Goal: Transaction & Acquisition: Purchase product/service

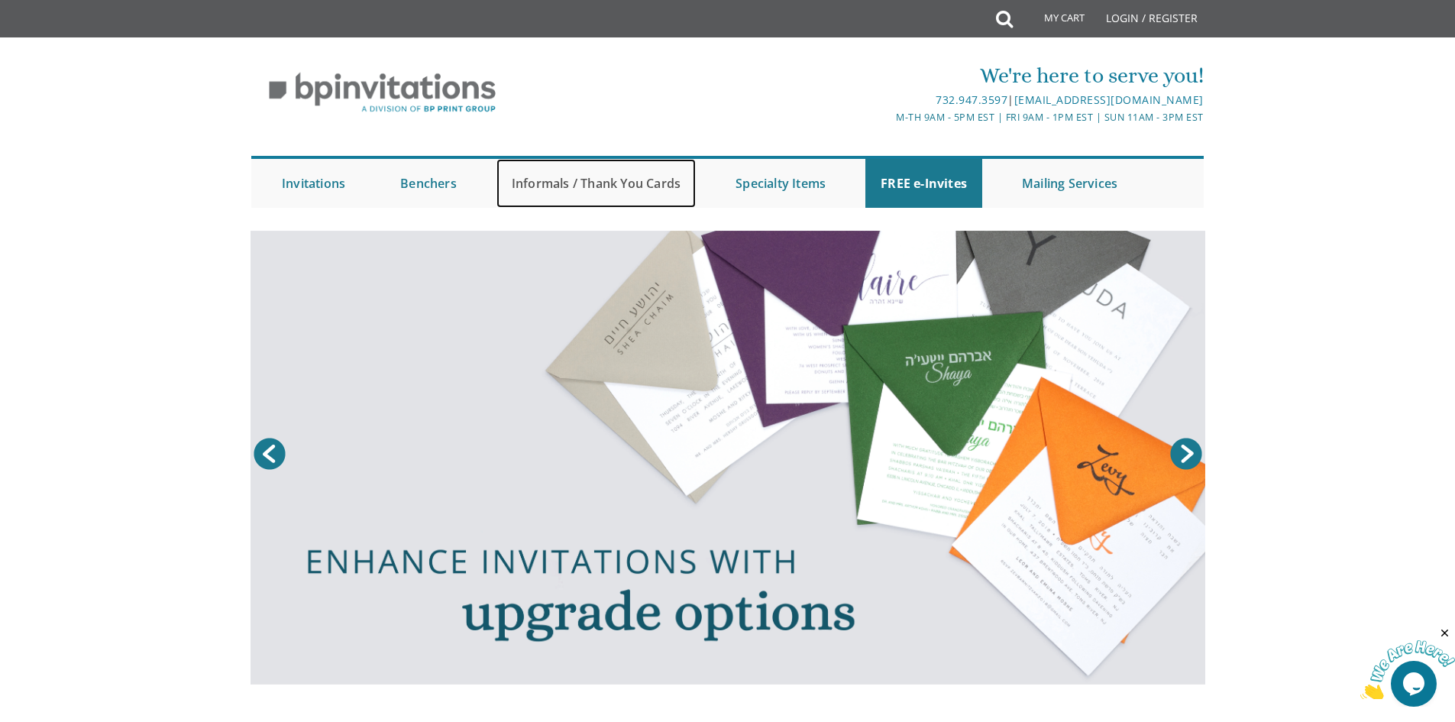
click at [623, 194] on link "Informals / Thank You Cards" at bounding box center [596, 183] width 199 height 49
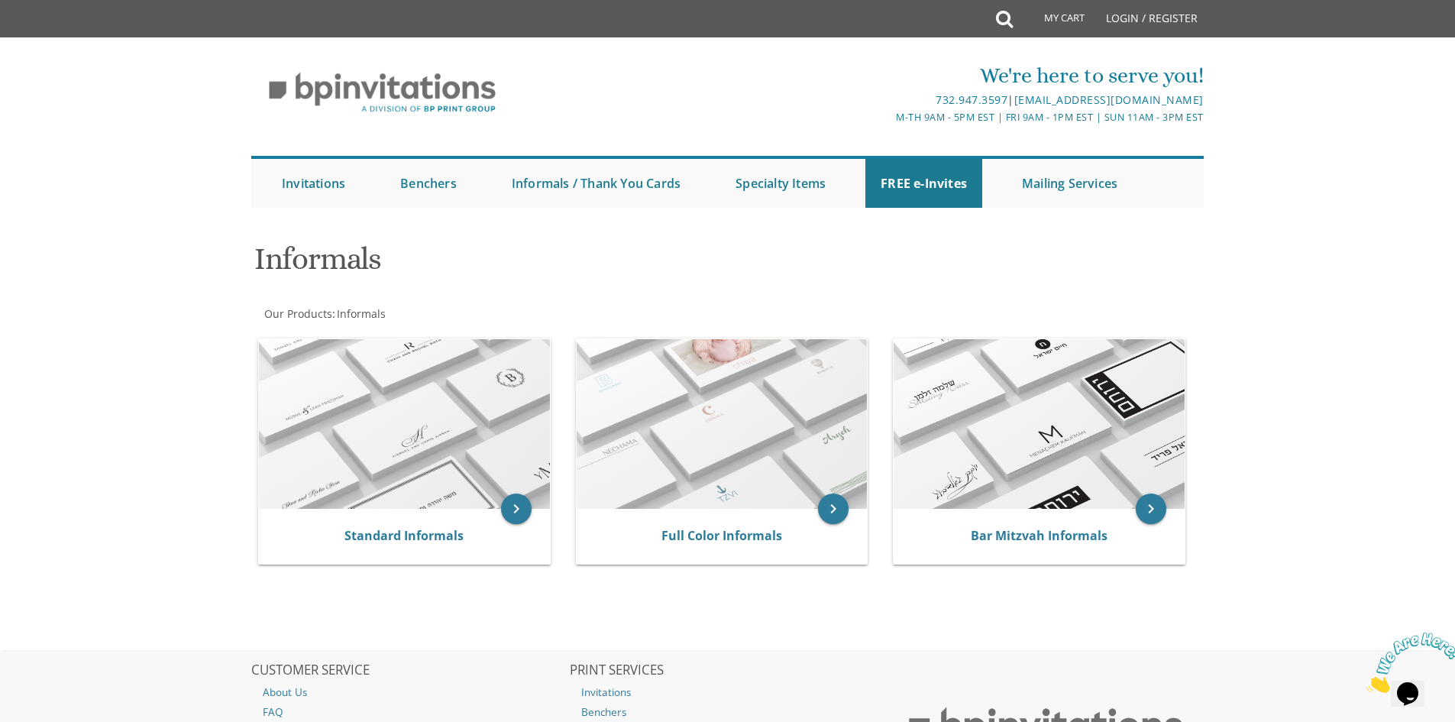
scroll to position [166, 0]
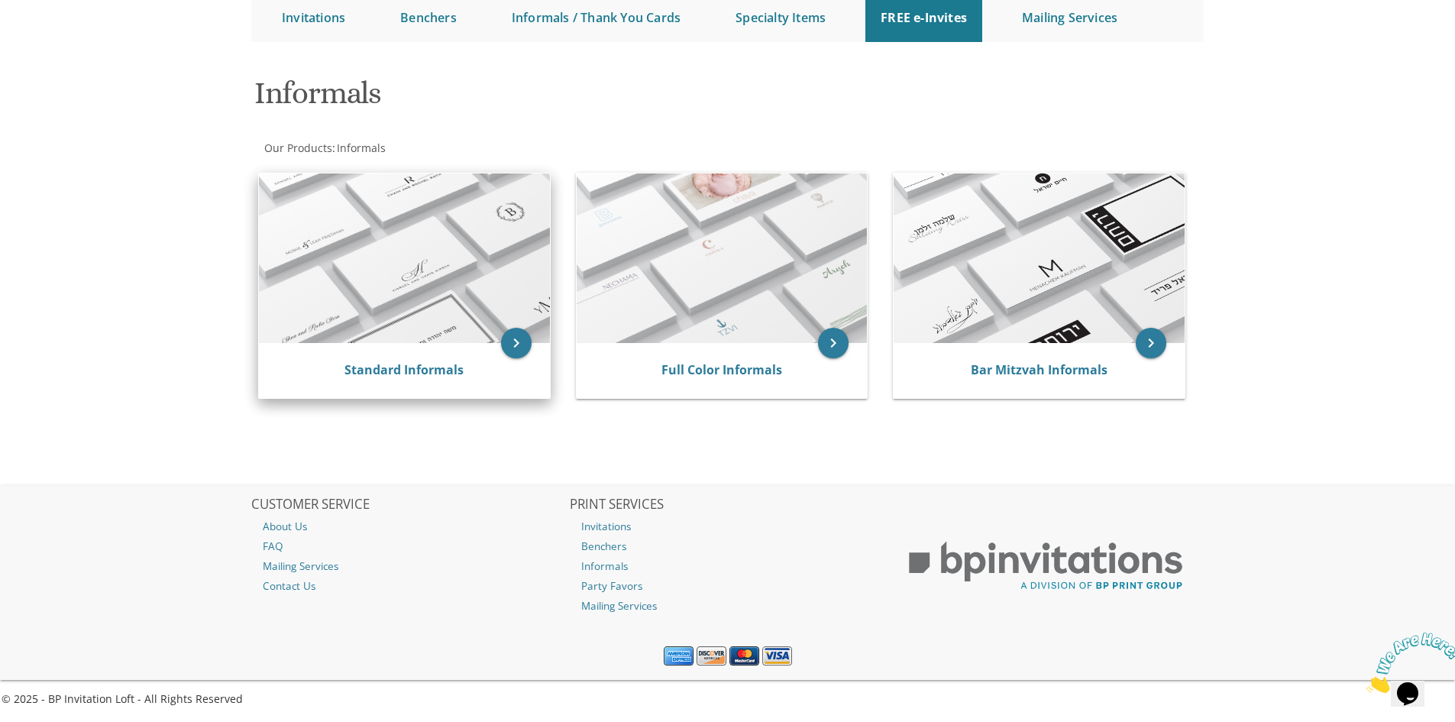
click at [444, 335] on img at bounding box center [404, 258] width 291 height 170
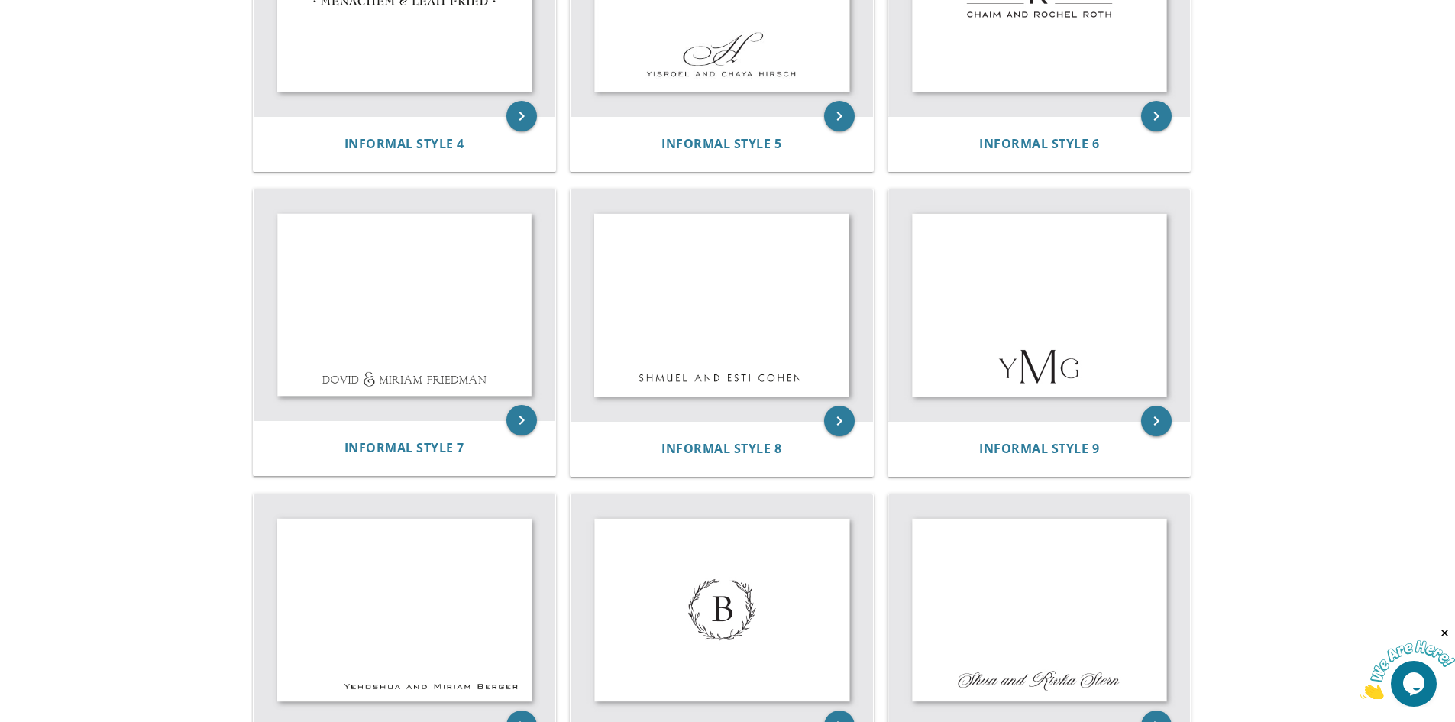
scroll to position [614, 0]
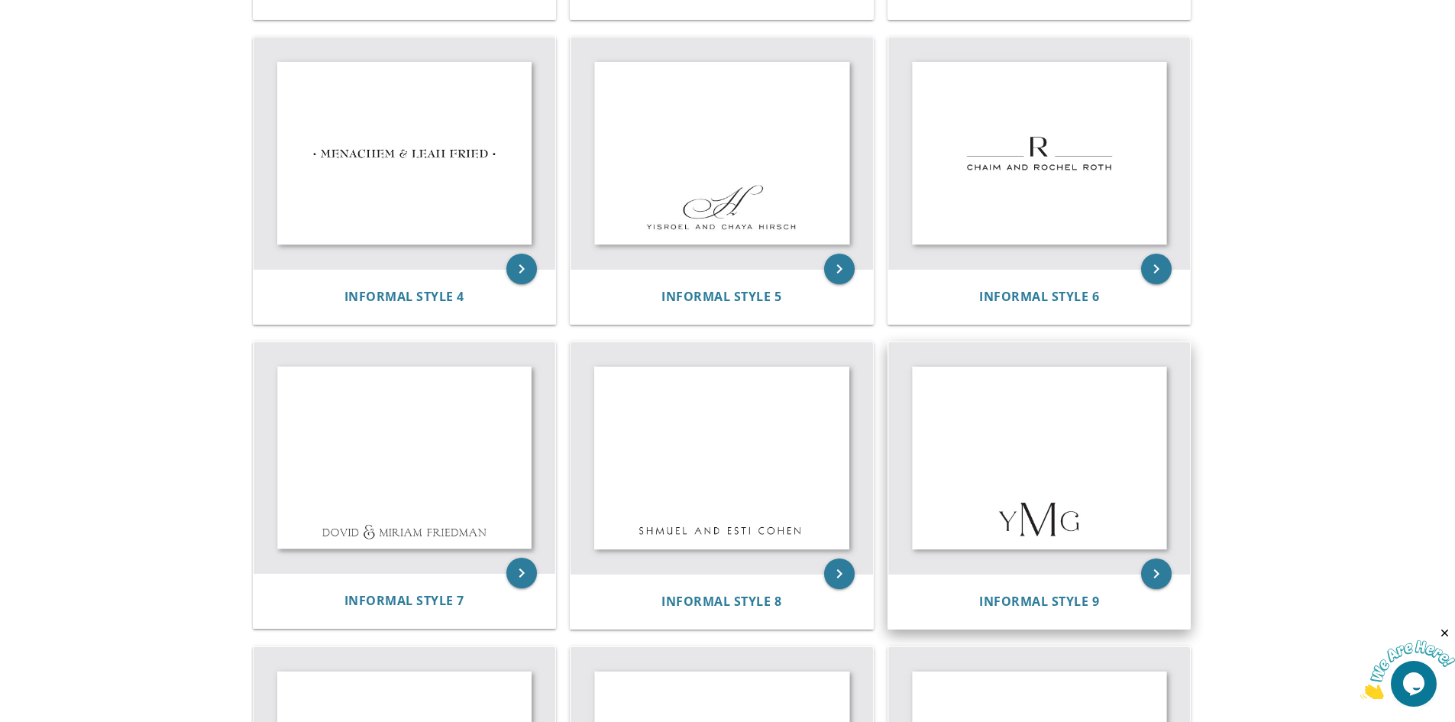
click at [1086, 536] on img at bounding box center [1040, 457] width 303 height 231
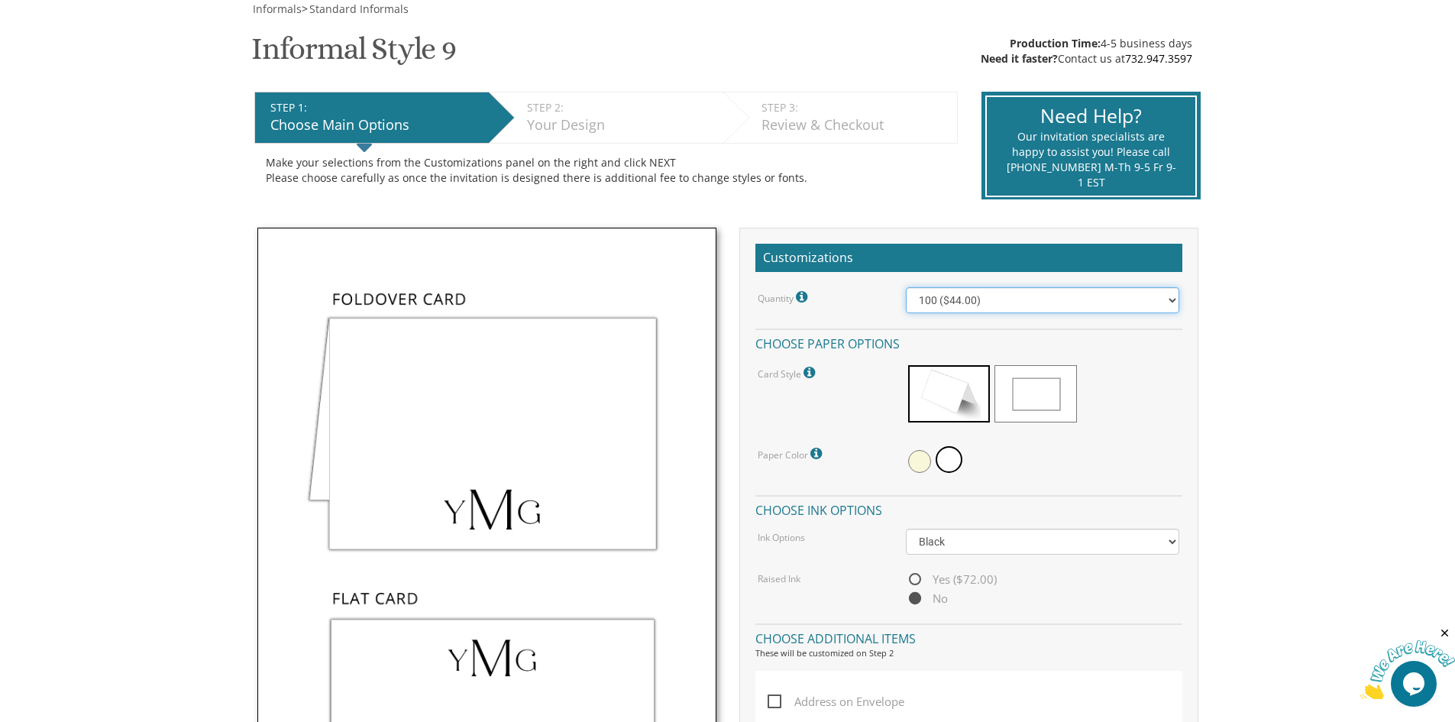
click at [1073, 309] on select "100 ($44.00) 200 ($63.00) 300 ($82.00) 400 ($101.00) 500 ($120.00) 600 ($139.00…" at bounding box center [1043, 300] width 274 height 26
click at [1235, 374] on body "My Cart {{shoppingcart.totalQuantityDisplay}} Total: {{shoppingcart.subtotal}} …" at bounding box center [727, 633] width 1455 height 1725
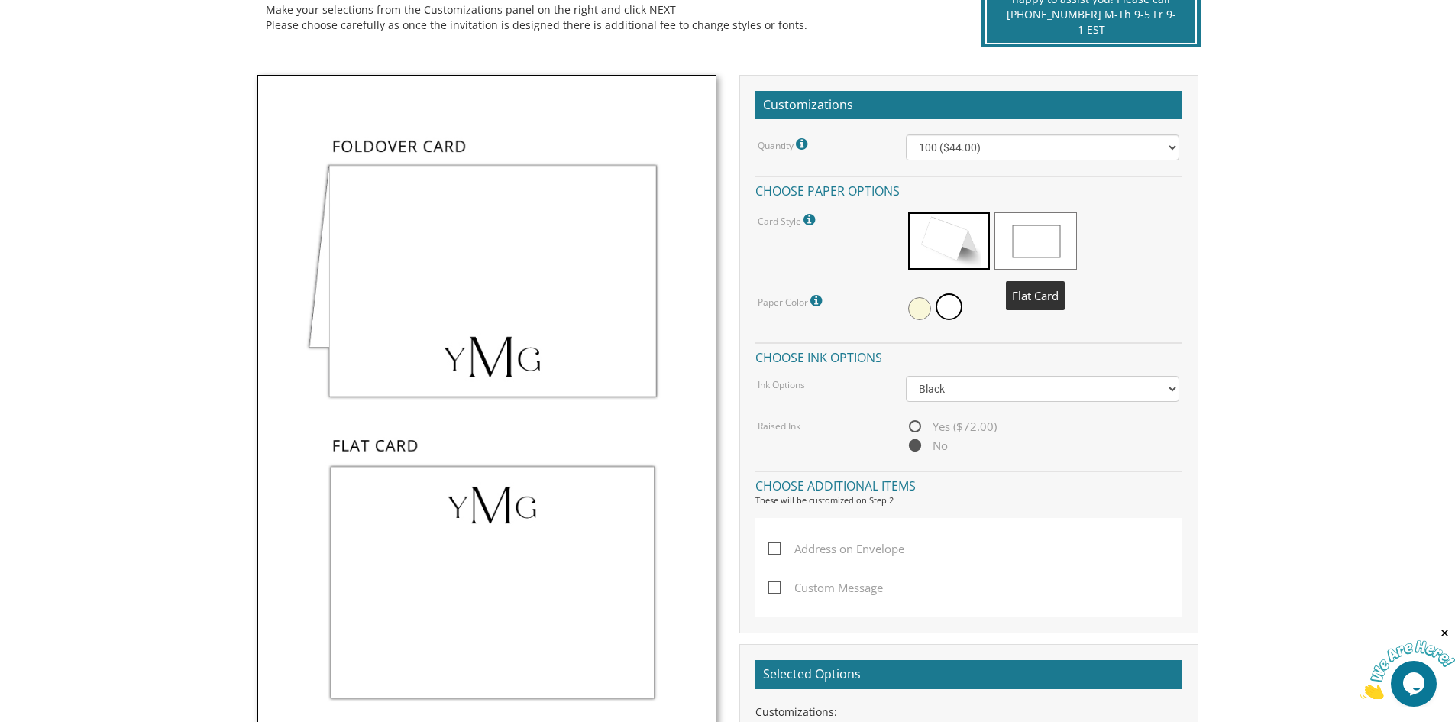
click at [1049, 233] on span at bounding box center [1036, 240] width 82 height 57
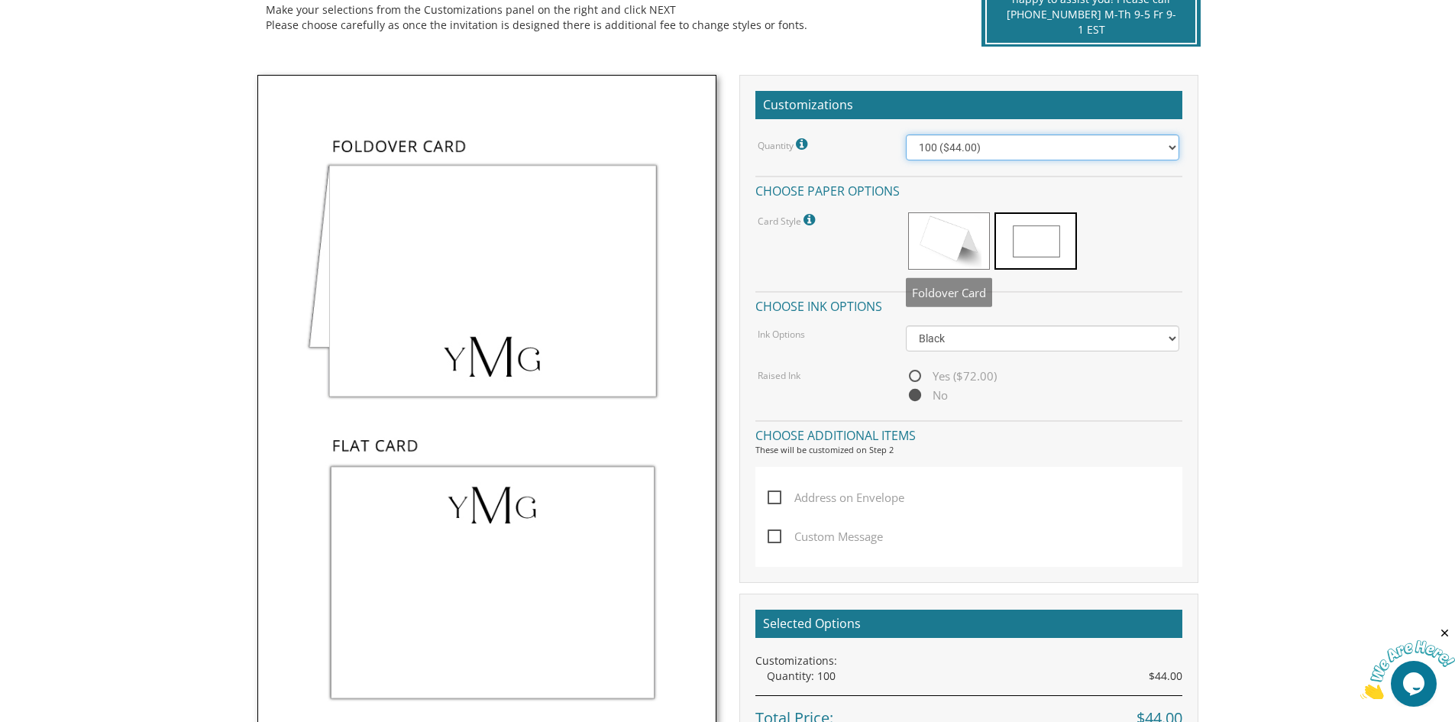
click at [981, 151] on select "100 ($44.00) 200 ($63.00) 300 ($82.00) 400 ($101.00) 500 ($120.00) 600 ($139.00…" at bounding box center [1043, 147] width 274 height 26
click at [1400, 283] on body "My Cart {{shoppingcart.totalQuantityDisplay}} Total: {{shoppingcart.subtotal}} …" at bounding box center [727, 480] width 1455 height 1725
click at [931, 240] on span at bounding box center [949, 240] width 82 height 57
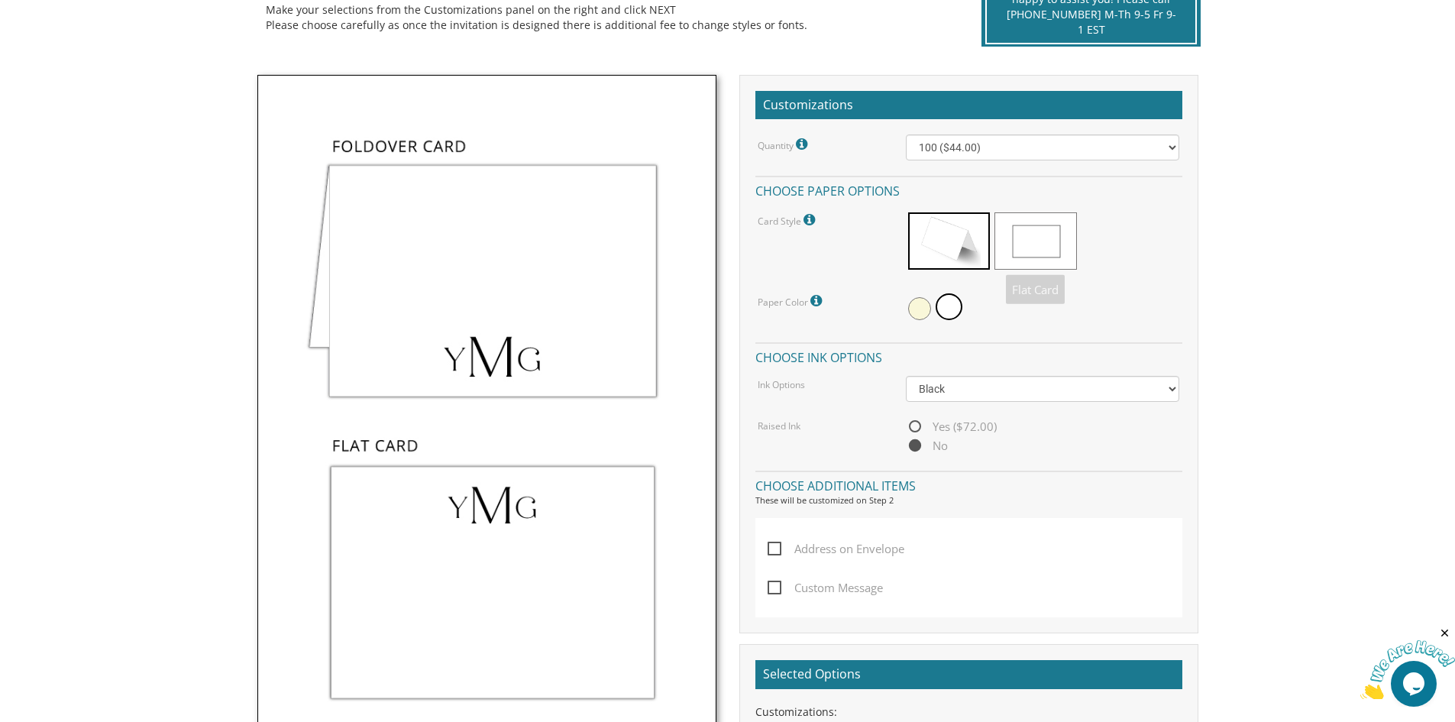
scroll to position [688, 0]
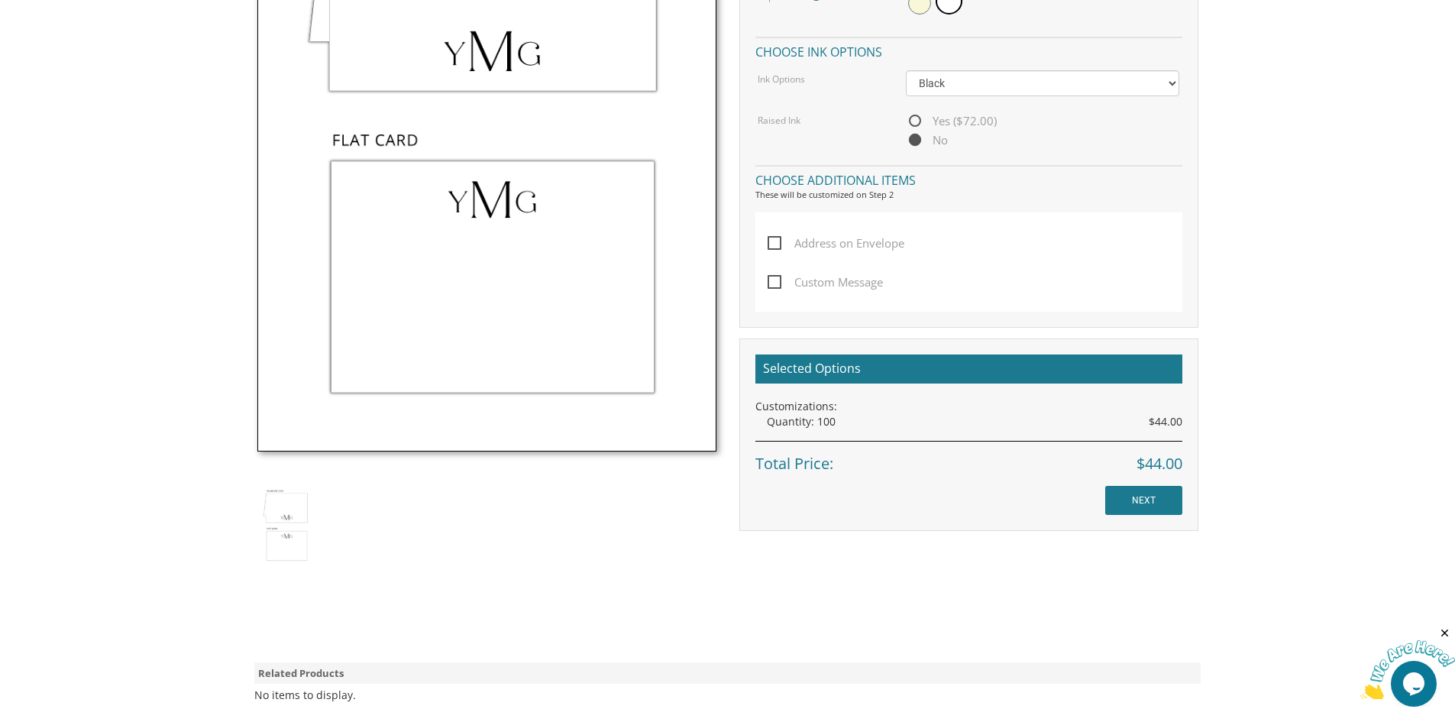
click at [840, 285] on span "Custom Message" at bounding box center [825, 282] width 115 height 19
click at [778, 285] on input "Custom Message" at bounding box center [773, 281] width 10 height 10
click at [840, 285] on span "Custom Message" at bounding box center [825, 282] width 115 height 19
click at [778, 285] on input "Custom Message" at bounding box center [773, 281] width 10 height 10
checkbox input "false"
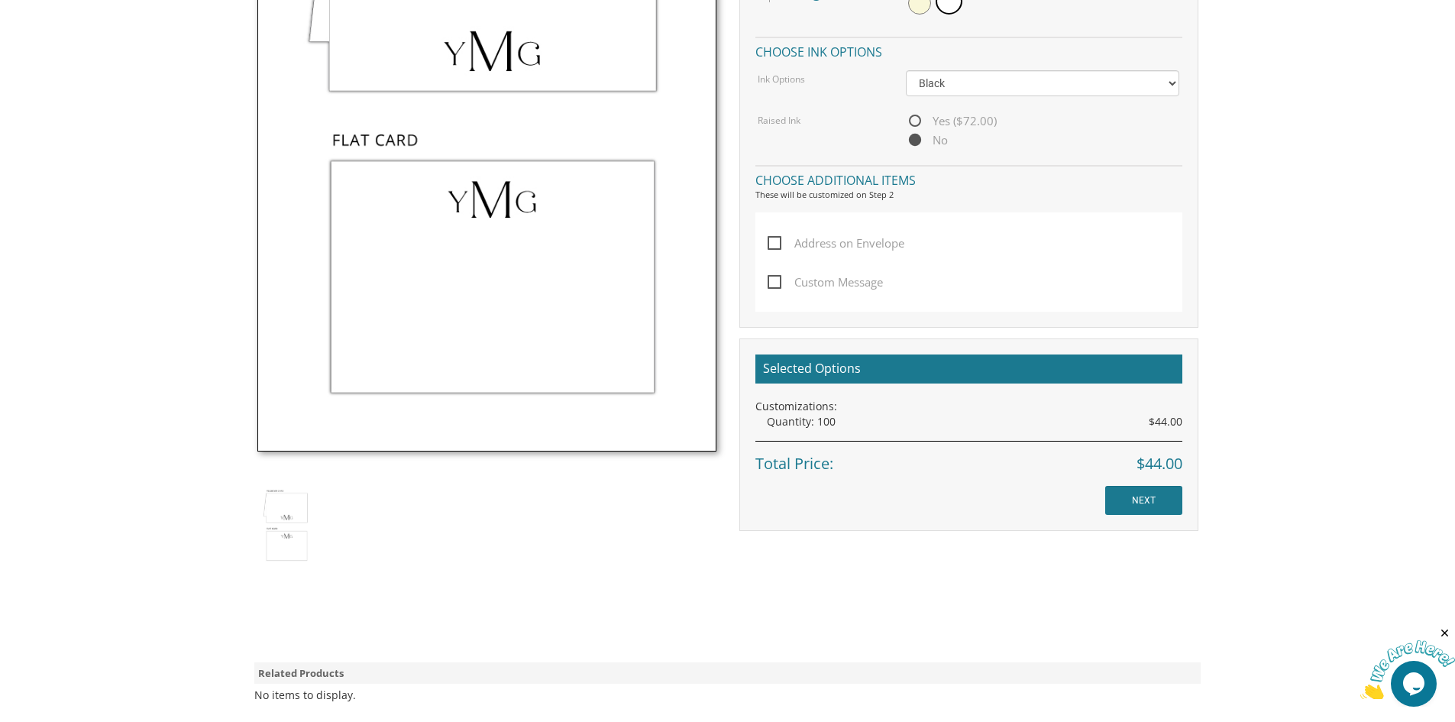
scroll to position [535, 0]
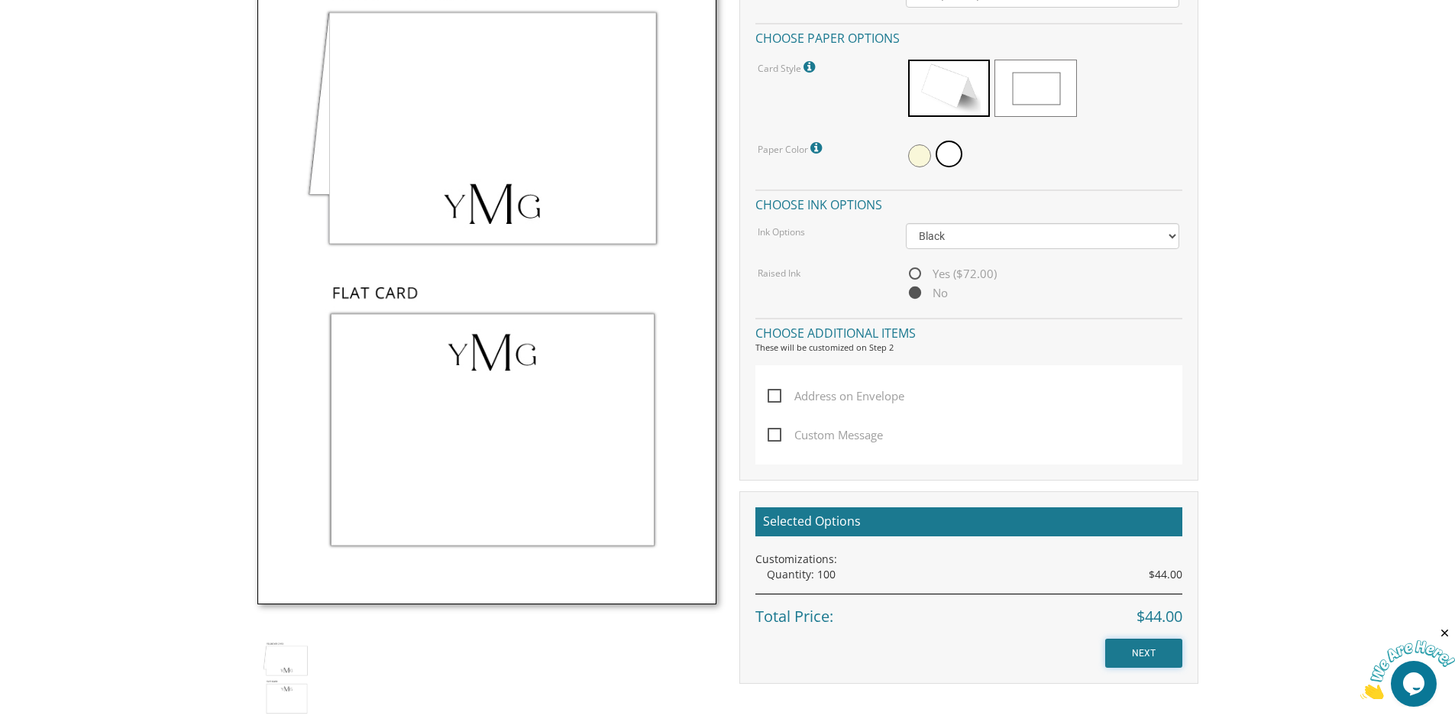
click at [1159, 654] on input "NEXT" at bounding box center [1144, 653] width 77 height 29
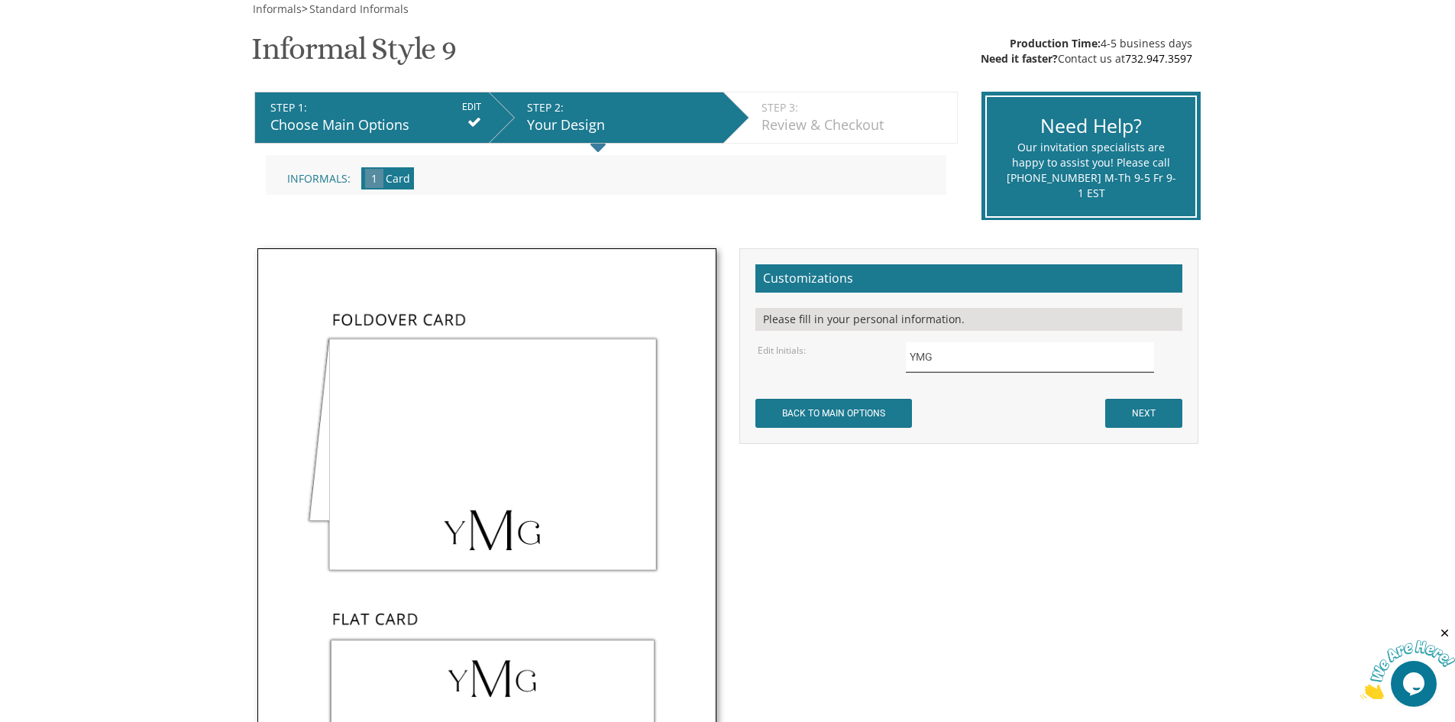
drag, startPoint x: 990, startPoint y: 359, endPoint x: 859, endPoint y: 348, distance: 131.9
click at [859, 348] on div "Edit Initials: YMG" at bounding box center [968, 357] width 445 height 30
type input "YO"
click at [1353, 336] on body "My Cart {{shoppingcart.totalQuantityDisplay}} Total: {{shoppingcart.subtotal}} …" at bounding box center [727, 573] width 1455 height 1604
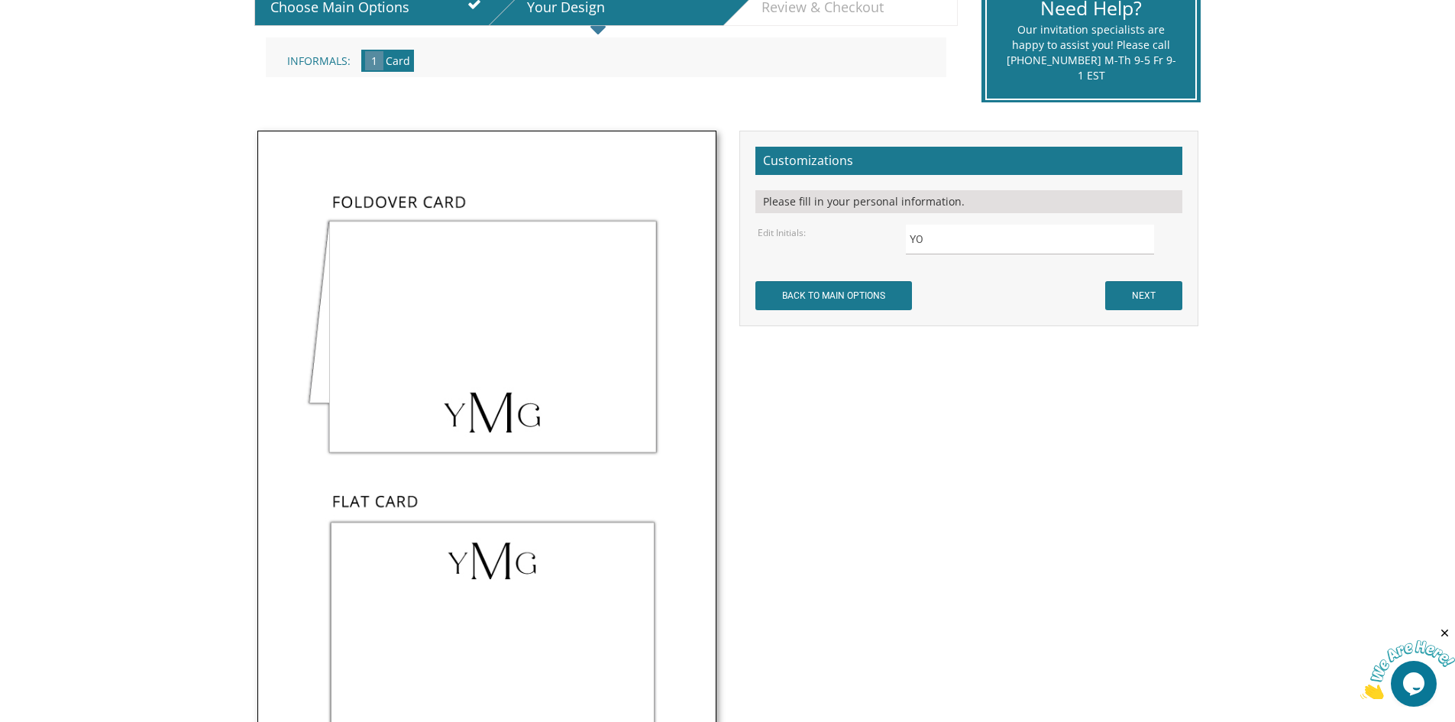
scroll to position [0, 0]
